Goal: Transaction & Acquisition: Purchase product/service

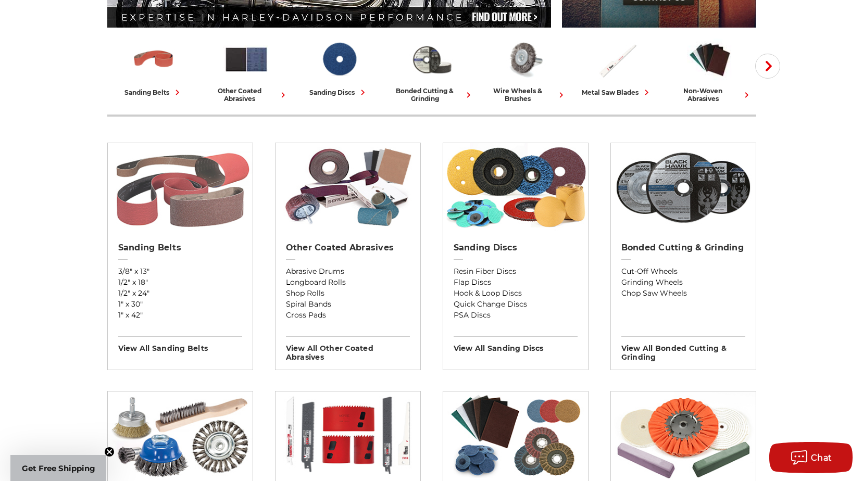
scroll to position [261, 0]
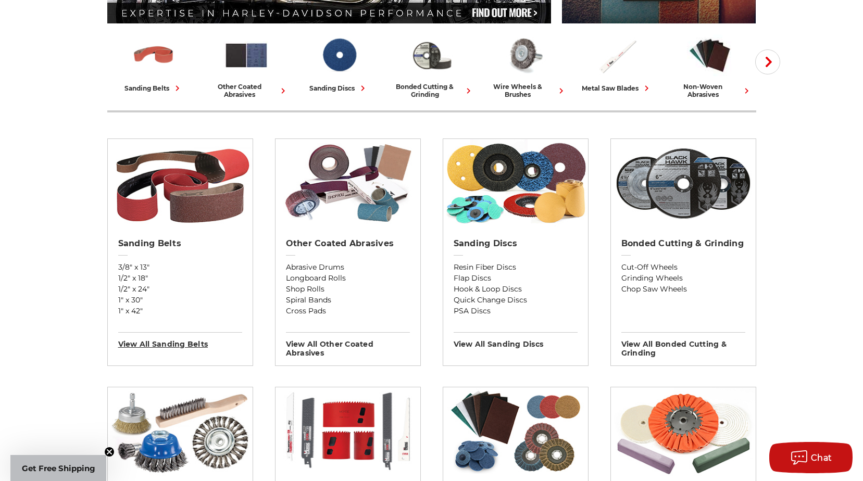
click at [162, 345] on h3 "View All sanding belts" at bounding box center [180, 340] width 124 height 17
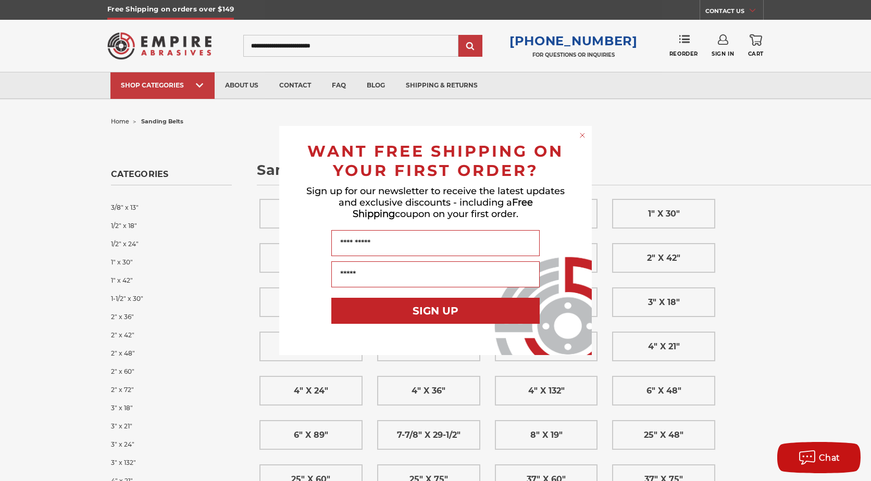
click at [586, 135] on circle "Close dialog" at bounding box center [583, 136] width 10 height 10
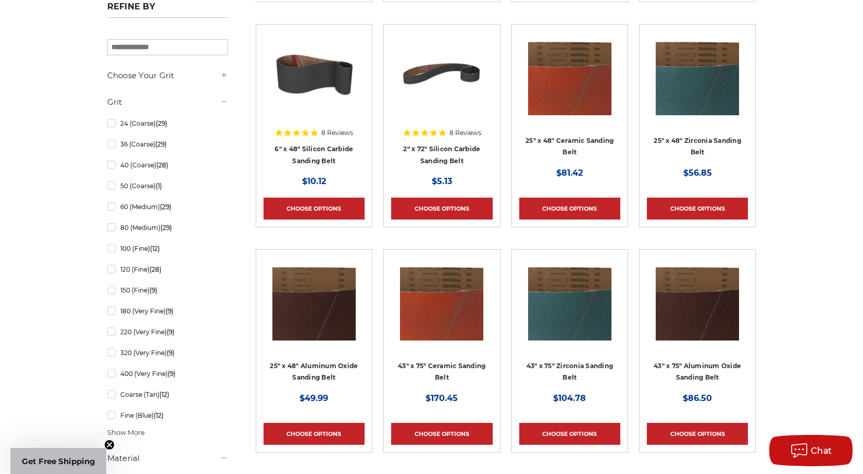
scroll to position [938, 0]
